Goal: Task Accomplishment & Management: Use online tool/utility

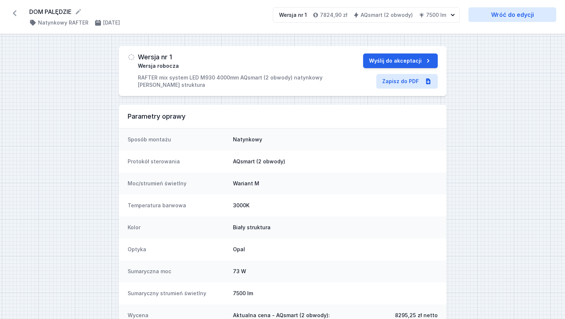
click at [10, 13] on icon at bounding box center [15, 13] width 12 height 12
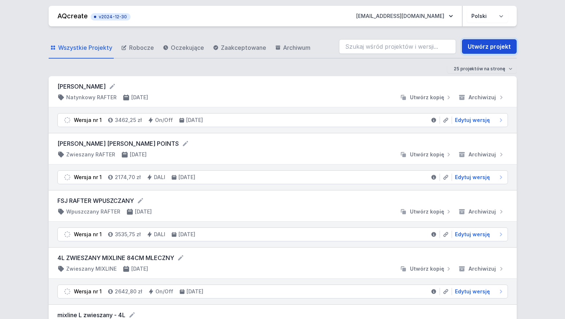
click at [485, 50] on link "Utwórz projekt" at bounding box center [489, 46] width 55 height 15
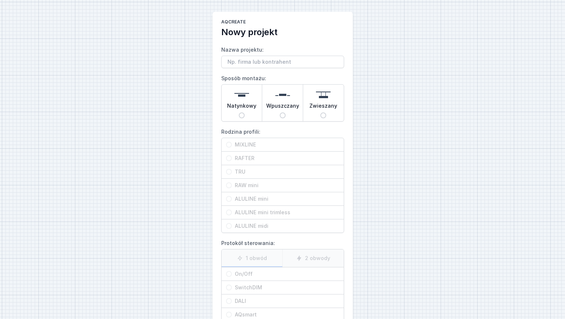
click at [284, 115] on input "Wpuszczany" at bounding box center [283, 115] width 6 height 6
radio input "true"
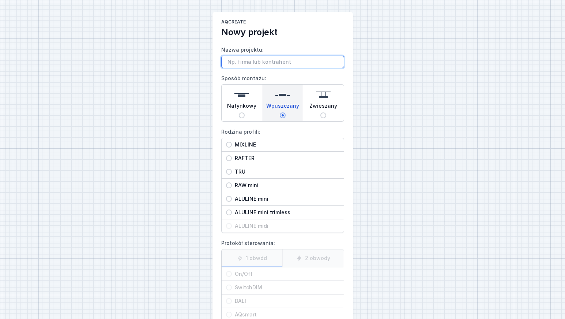
click at [261, 61] on input "Nazwa projektu:" at bounding box center [282, 62] width 123 height 12
type input "4L LENSLINE WPUSZCZANY 380cm"
drag, startPoint x: 228, startPoint y: 143, endPoint x: 335, endPoint y: 162, distance: 108.8
click at [229, 143] on input "MIXLINE" at bounding box center [229, 145] width 6 height 6
radio input "true"
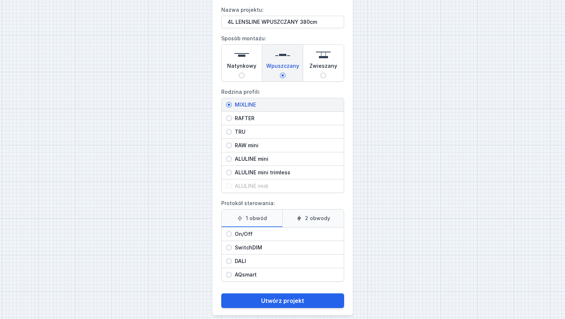
scroll to position [48, 0]
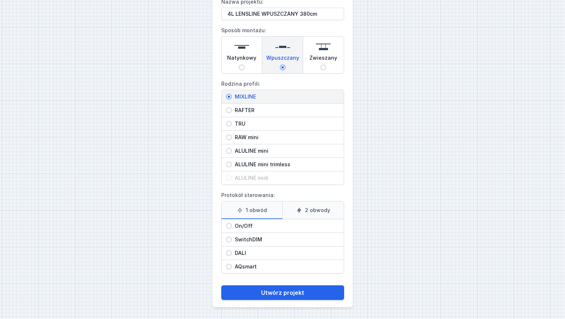
click at [229, 226] on input "On/Off" at bounding box center [229, 226] width 6 height 6
radio input "true"
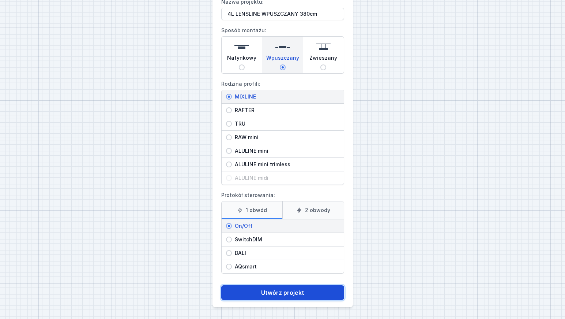
drag, startPoint x: 285, startPoint y: 292, endPoint x: 386, endPoint y: 260, distance: 106.2
click at [285, 292] on button "Utwórz projekt" at bounding box center [282, 292] width 123 height 15
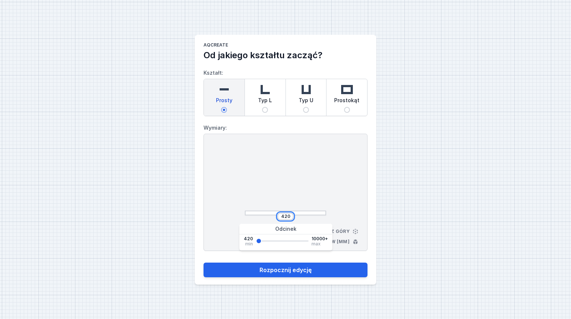
drag, startPoint x: 289, startPoint y: 216, endPoint x: 246, endPoint y: 212, distance: 43.3
click at [246, 212] on div "420" at bounding box center [285, 181] width 81 height 70
type input "3800"
click at [203, 262] on button "Rozpocznij edycję" at bounding box center [285, 269] width 164 height 15
type input "3800"
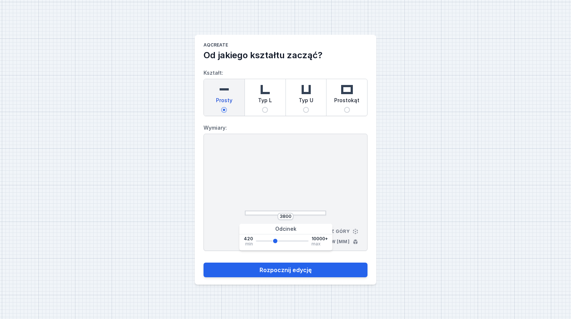
select select "3000"
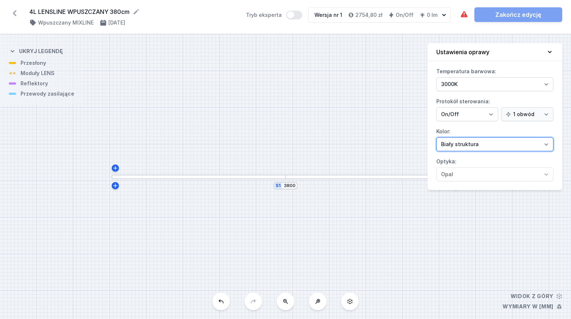
click at [471, 143] on select "Biały struktura Czarny struktura Złoty struktura Miedziany Szary Inny (z palety…" at bounding box center [494, 144] width 117 height 14
select select "2"
click at [436, 137] on select "Biały struktura Czarny struktura Złoty struktura Miedziany Szary Inny (z palety…" at bounding box center [494, 144] width 117 height 14
click at [375, 127] on div "S1 3800" at bounding box center [285, 176] width 571 height 284
click at [350, 225] on div "S1 3800" at bounding box center [285, 176] width 571 height 284
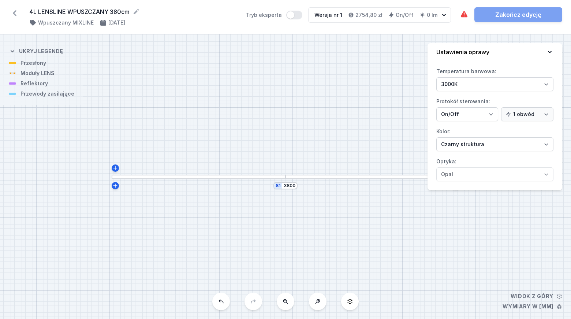
drag, startPoint x: 349, startPoint y: 225, endPoint x: 333, endPoint y: 237, distance: 20.9
drag, startPoint x: 336, startPoint y: 216, endPoint x: 288, endPoint y: 271, distance: 72.6
click at [321, 263] on div "S1 3800" at bounding box center [285, 176] width 571 height 284
click at [174, 225] on div at bounding box center [183, 224] width 174 height 5
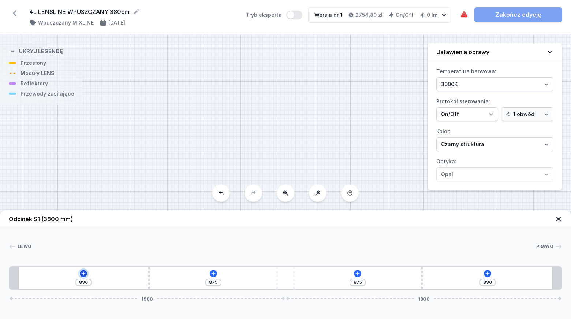
click at [83, 274] on icon at bounding box center [84, 273] width 4 height 4
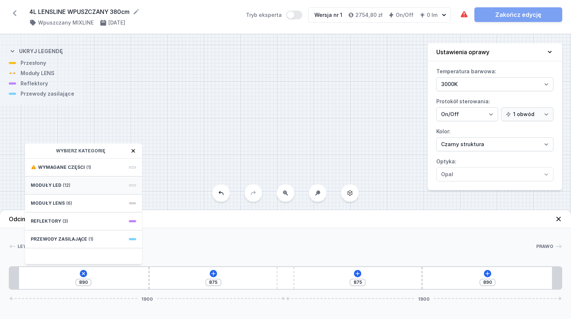
click at [53, 185] on span "Moduły LED" at bounding box center [46, 185] width 31 height 6
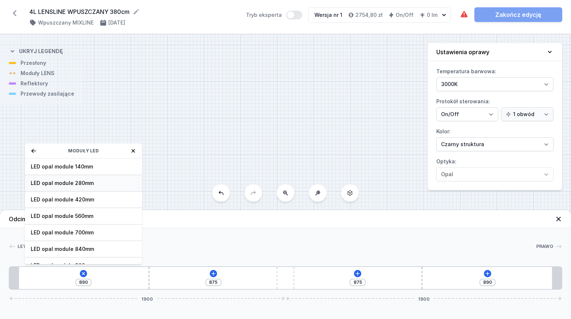
click at [93, 181] on span "LED opal module 280mm" at bounding box center [83, 182] width 105 height 7
type input "655"
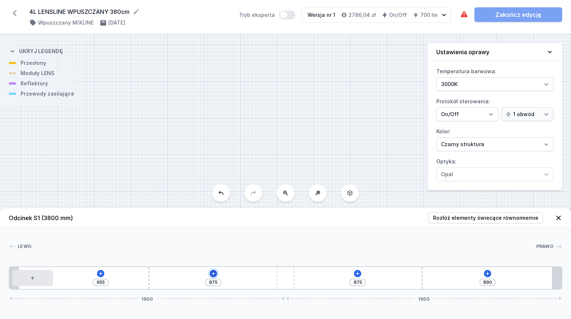
click at [213, 273] on icon at bounding box center [213, 273] width 4 height 4
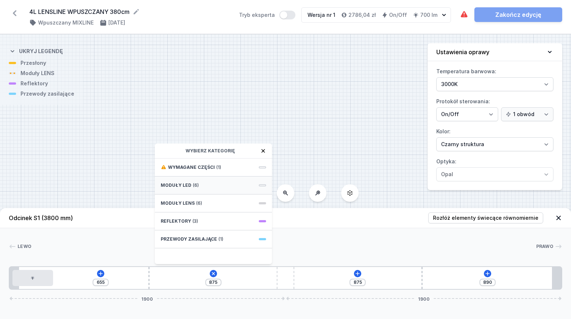
click at [190, 183] on div "Moduły LED (6)" at bounding box center [213, 185] width 117 height 18
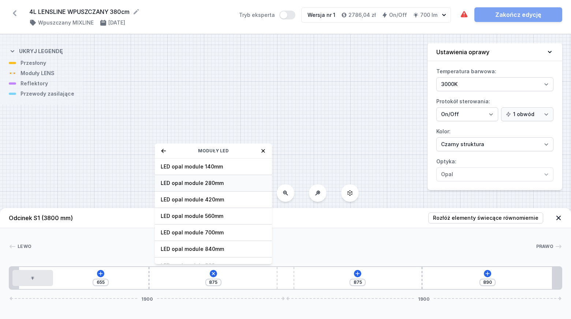
click at [207, 184] on span "LED opal module 280mm" at bounding box center [213, 182] width 105 height 7
type input "595"
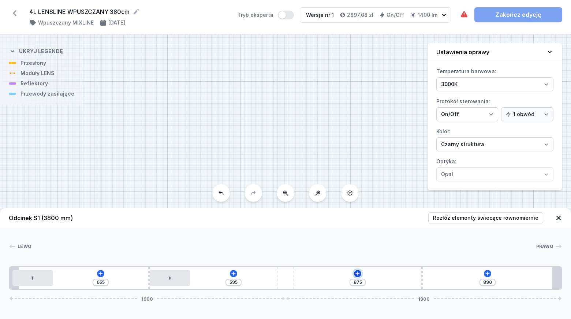
click at [359, 274] on icon at bounding box center [358, 273] width 6 height 6
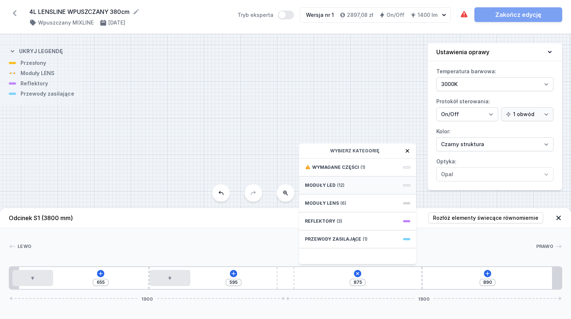
click at [333, 185] on span "Moduły LED" at bounding box center [320, 185] width 31 height 6
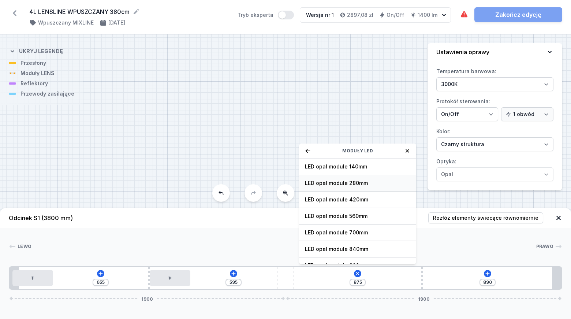
click at [339, 183] on span "LED opal module 280mm" at bounding box center [357, 182] width 105 height 7
type input "654"
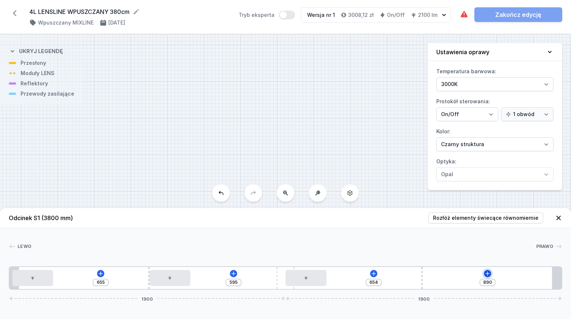
click at [487, 273] on icon at bounding box center [487, 273] width 4 height 4
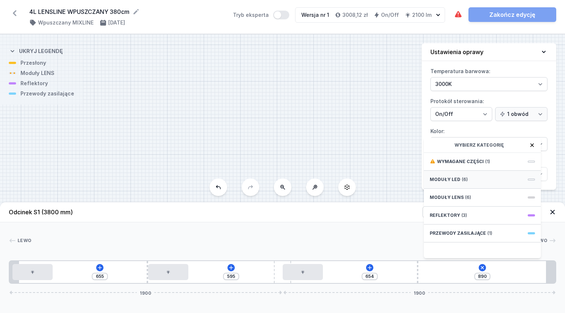
click at [449, 183] on span "Moduły LED" at bounding box center [445, 180] width 31 height 6
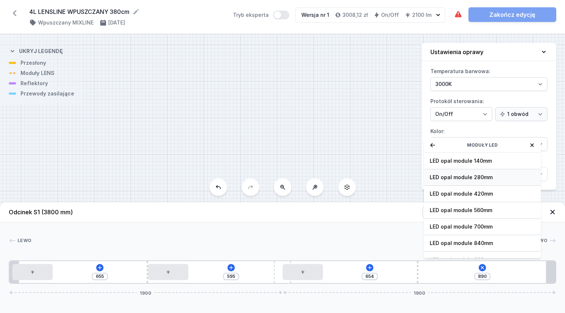
click at [451, 181] on span "LED opal module 280mm" at bounding box center [482, 177] width 105 height 7
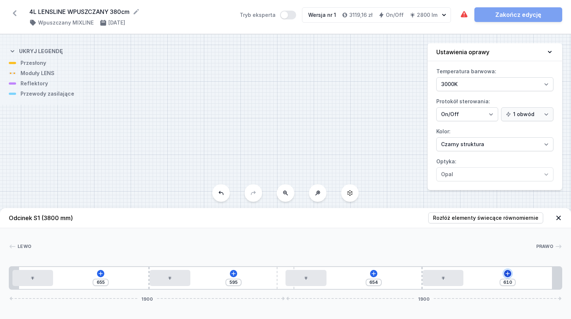
click at [509, 274] on icon at bounding box center [508, 273] width 6 height 6
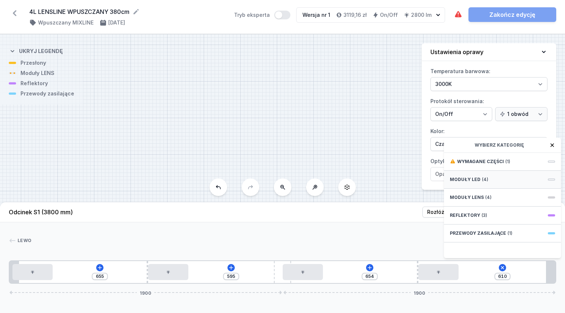
click at [477, 183] on span "Moduły LED" at bounding box center [465, 180] width 31 height 6
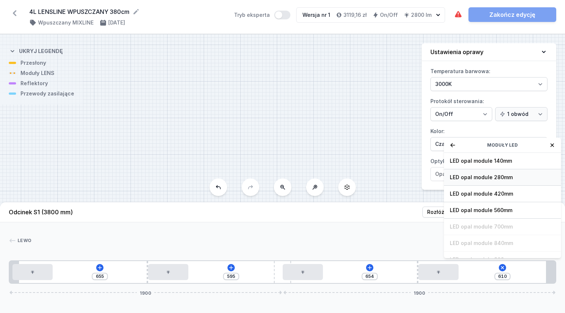
click at [490, 181] on span "LED opal module 280mm" at bounding box center [502, 177] width 105 height 7
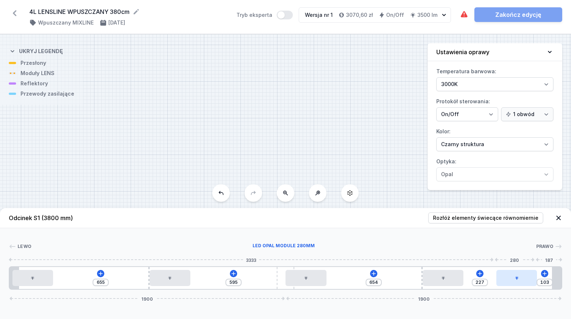
type input "75"
type input "255"
type input "60"
type input "270"
type input "45"
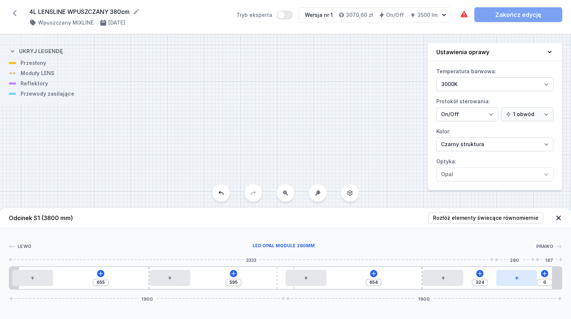
type input "375"
drag, startPoint x: 483, startPoint y: 275, endPoint x: 544, endPoint y: 280, distance: 62.1
click at [544, 280] on div at bounding box center [538, 278] width 41 height 16
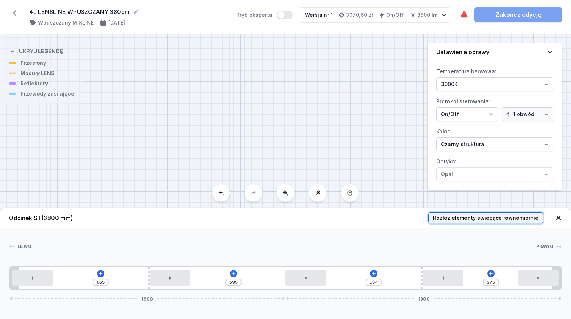
click at [510, 217] on span "Rozłóż elementy świecące równomiernie" at bounding box center [485, 217] width 105 height 7
type input "275"
type input "115"
type input "275"
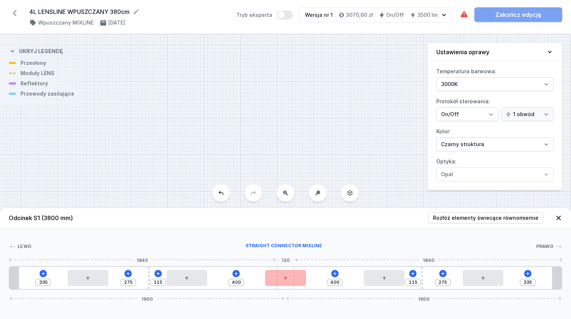
type input "195"
type input "480"
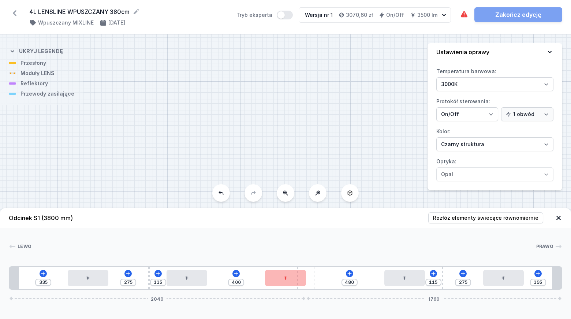
drag, startPoint x: 285, startPoint y: 269, endPoint x: 247, endPoint y: 267, distance: 38.5
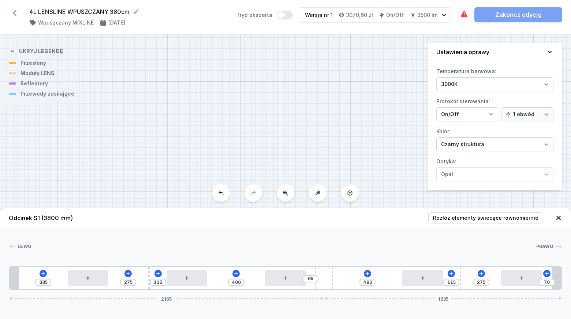
type input "67"
type input "68"
type input "62"
type input "73"
type input "57"
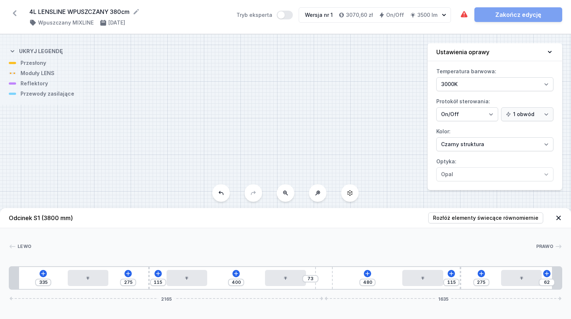
type input "78"
drag, startPoint x: 308, startPoint y: 271, endPoint x: 341, endPoint y: 270, distance: 32.9
click at [341, 270] on div "335 275 115 400 78 480 115 275 57 2178 1622" at bounding box center [285, 277] width 553 height 23
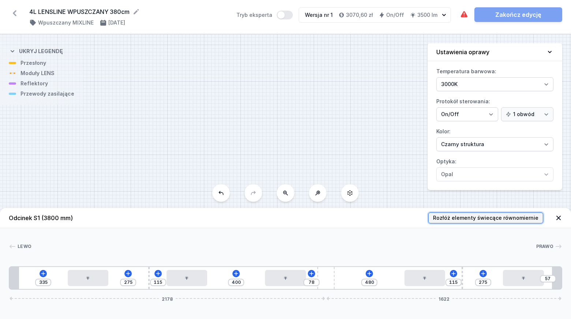
click at [506, 219] on span "Rozłóż elementy świecące równomiernie" at bounding box center [485, 217] width 105 height 7
type input "393"
type input "335"
type input "202"
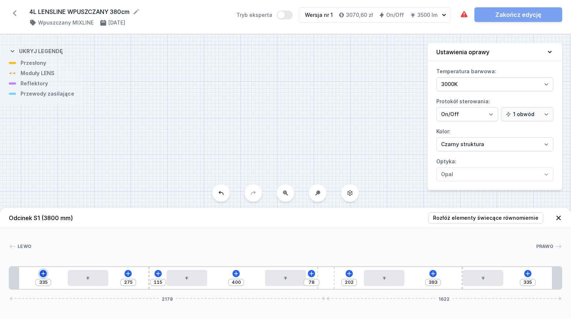
click at [43, 273] on icon at bounding box center [43, 273] width 4 height 4
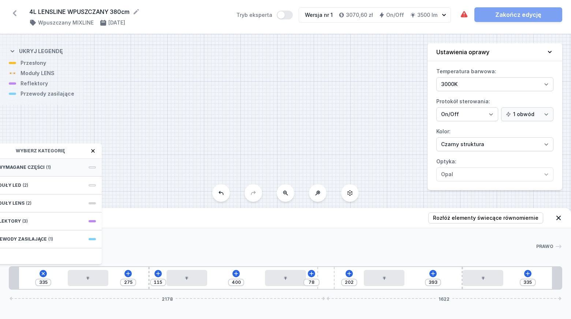
click at [36, 164] on div "Wymagane części (1)" at bounding box center [43, 167] width 117 height 18
click at [47, 167] on span "Hole for power supply cable" at bounding box center [42, 166] width 105 height 7
type input "265"
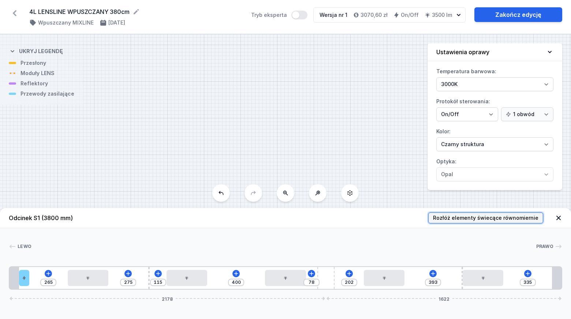
click at [510, 218] on span "Rozłóż elementy świecące równomiernie" at bounding box center [485, 217] width 105 height 7
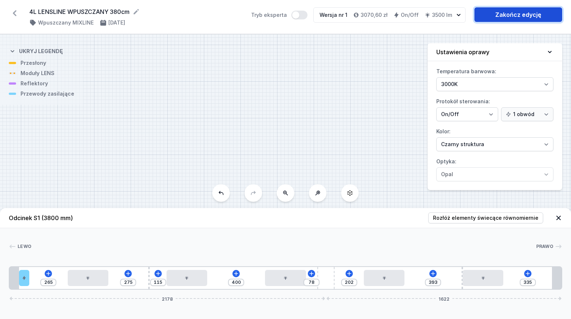
click at [527, 16] on link "Zakończ edycję" at bounding box center [518, 14] width 88 height 15
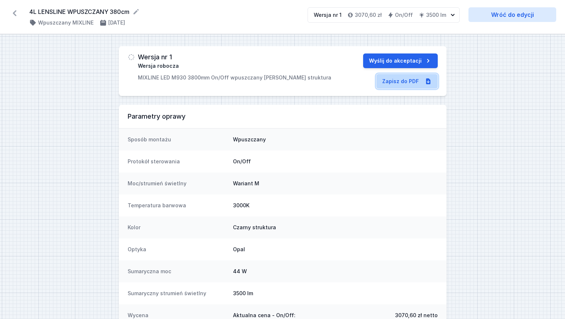
click at [407, 83] on link "Zapisz do PDF" at bounding box center [407, 81] width 61 height 15
